Goal: Find specific page/section: Find specific page/section

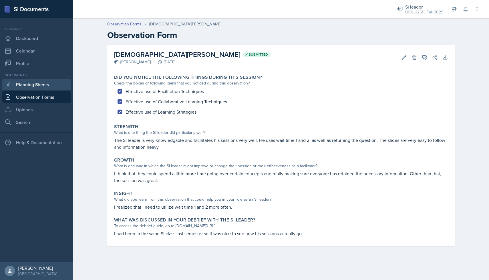
click at [26, 84] on link "Planning Sheets" at bounding box center [36, 84] width 69 height 11
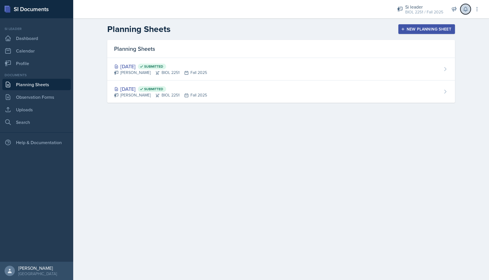
click at [465, 8] on icon at bounding box center [465, 9] width 6 height 6
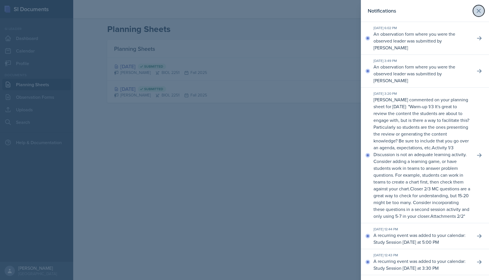
click at [478, 10] on icon at bounding box center [478, 10] width 7 height 7
